Goal: Task Accomplishment & Management: Manage account settings

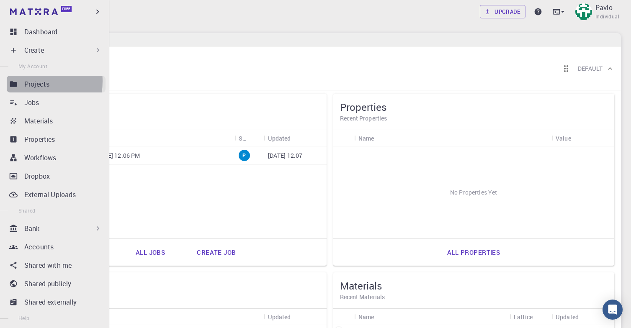
click at [25, 81] on p "Projects" at bounding box center [36, 84] width 25 height 10
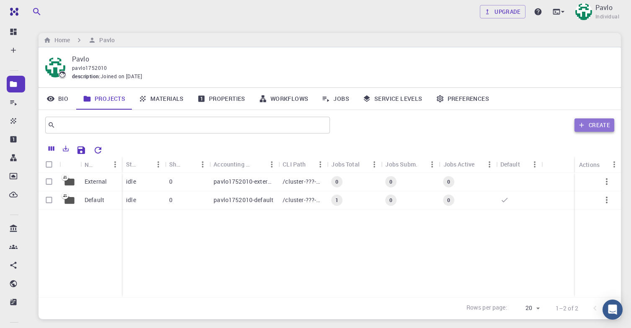
click at [583, 122] on icon "button" at bounding box center [582, 125] width 8 height 8
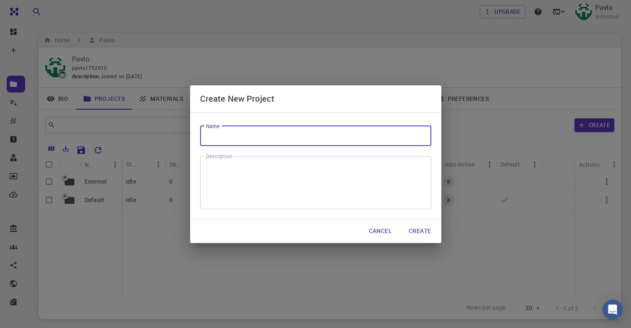
click at [312, 139] on input "Name" at bounding box center [315, 136] width 231 height 20
type input "і"
type input "sqs"
click at [423, 229] on button "Create" at bounding box center [420, 231] width 36 height 17
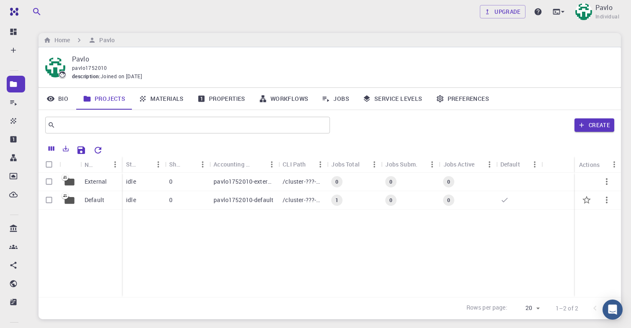
click at [49, 198] on input "Select row" at bounding box center [49, 200] width 16 height 16
checkbox input "true"
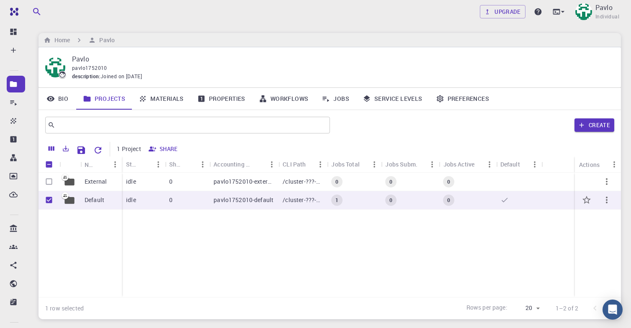
click at [606, 199] on icon "button" at bounding box center [607, 200] width 10 height 10
click at [606, 180] on div at bounding box center [315, 164] width 631 height 328
click at [48, 199] on input "Unselect row" at bounding box center [49, 200] width 16 height 16
checkbox input "false"
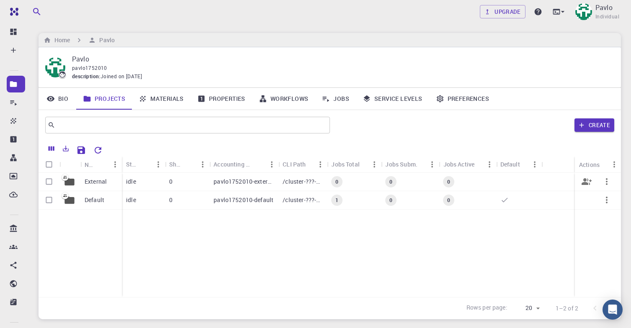
click at [72, 181] on icon at bounding box center [69, 182] width 10 height 8
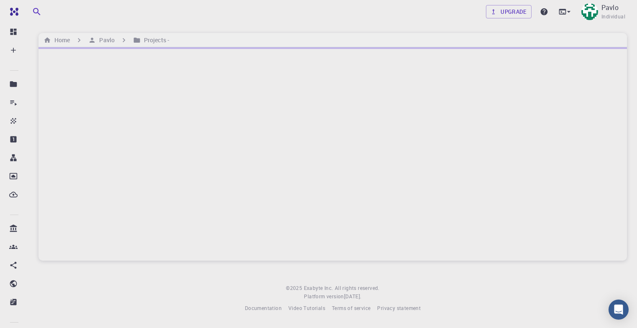
click at [72, 181] on div at bounding box center [333, 154] width 589 height 214
